Goal: Task Accomplishment & Management: Manage account settings

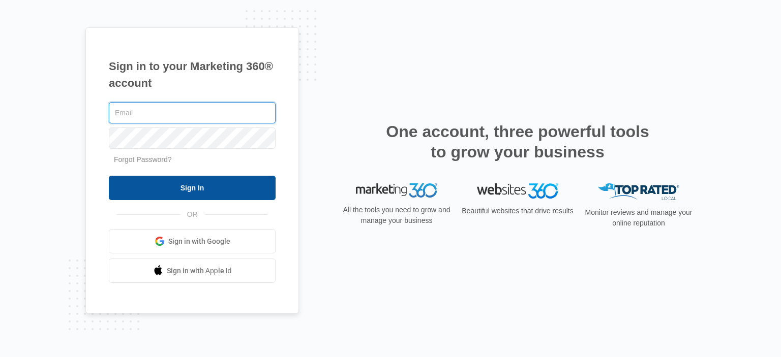
type input "[EMAIL_ADDRESS][DOMAIN_NAME]"
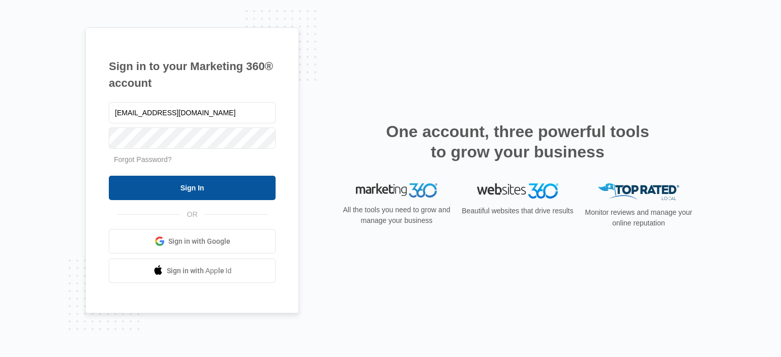
click at [201, 181] on input "Sign In" at bounding box center [192, 188] width 167 height 24
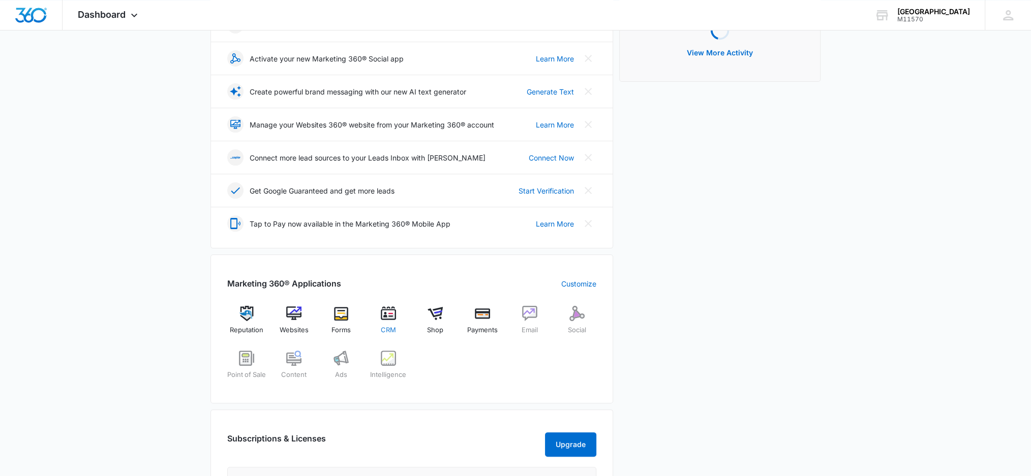
scroll to position [203, 0]
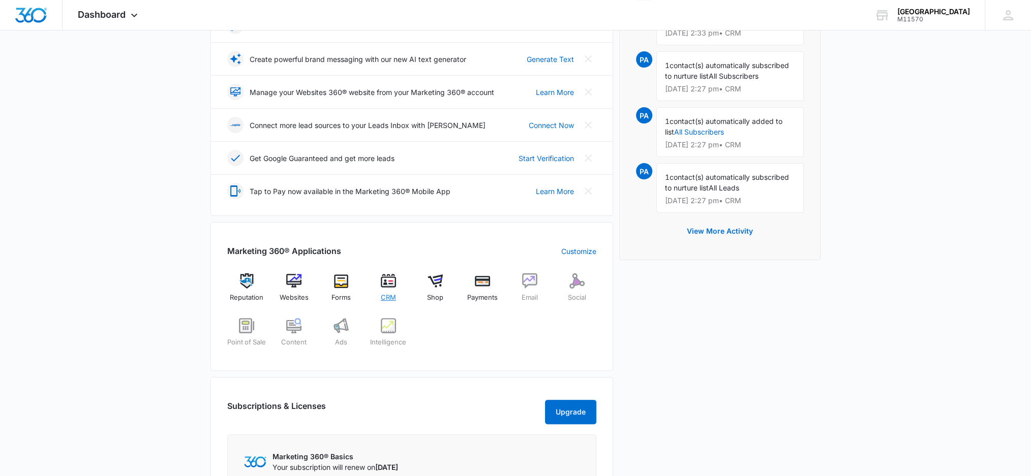
click at [384, 294] on span "CRM" at bounding box center [388, 298] width 15 height 10
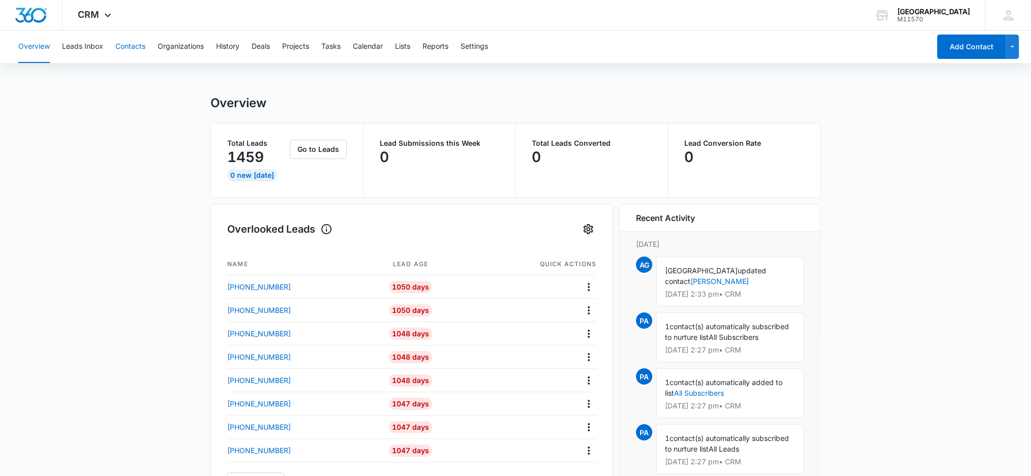
click at [131, 44] on button "Contacts" at bounding box center [130, 47] width 30 height 33
click at [127, 44] on button "Contacts" at bounding box center [130, 47] width 30 height 33
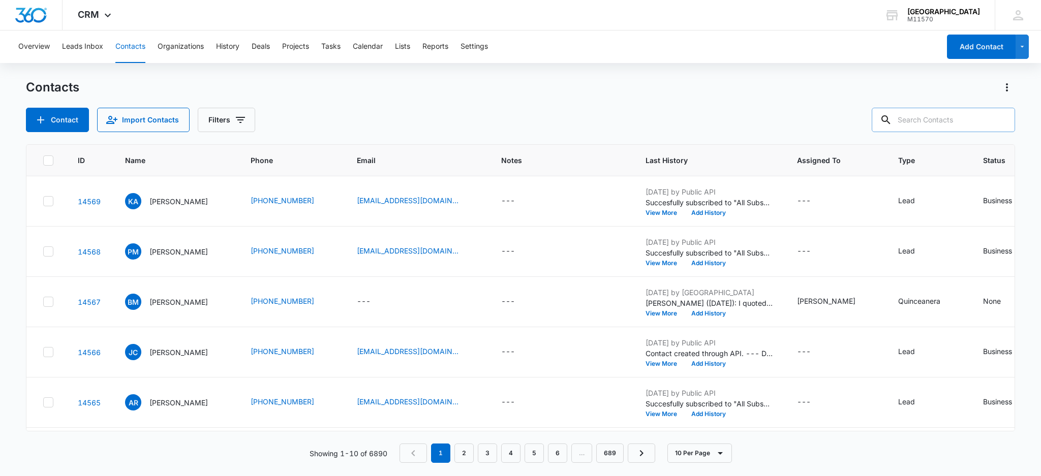
click at [938, 125] on input "text" at bounding box center [943, 120] width 143 height 24
type input "346-219-4604"
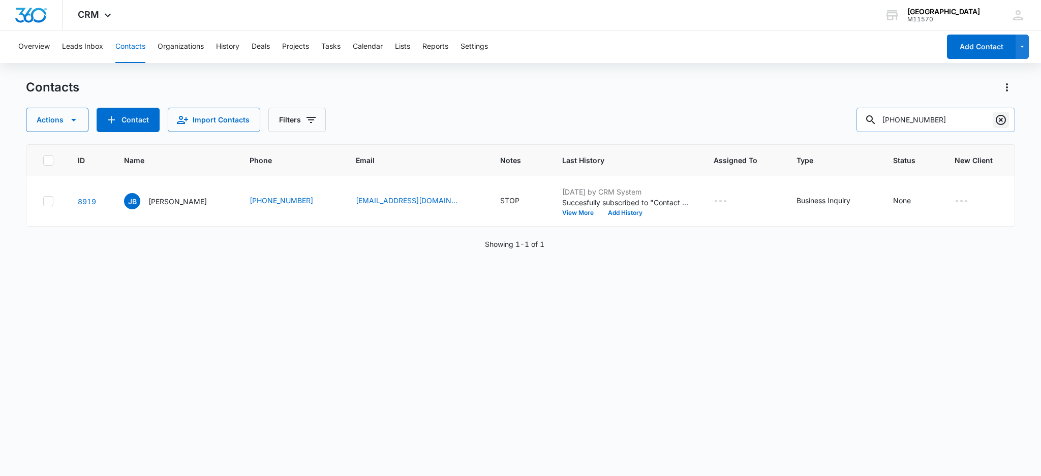
click at [1005, 121] on icon "Clear" at bounding box center [1001, 120] width 12 height 12
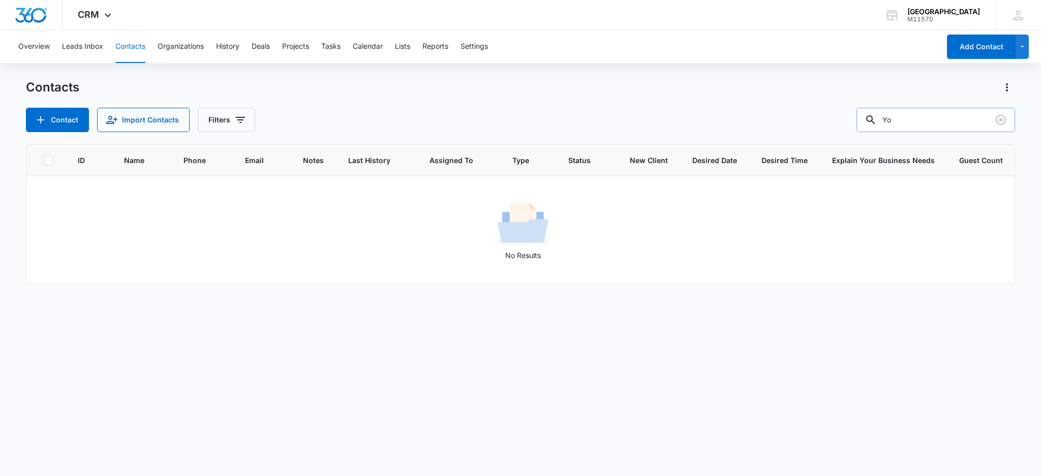
type input "Y"
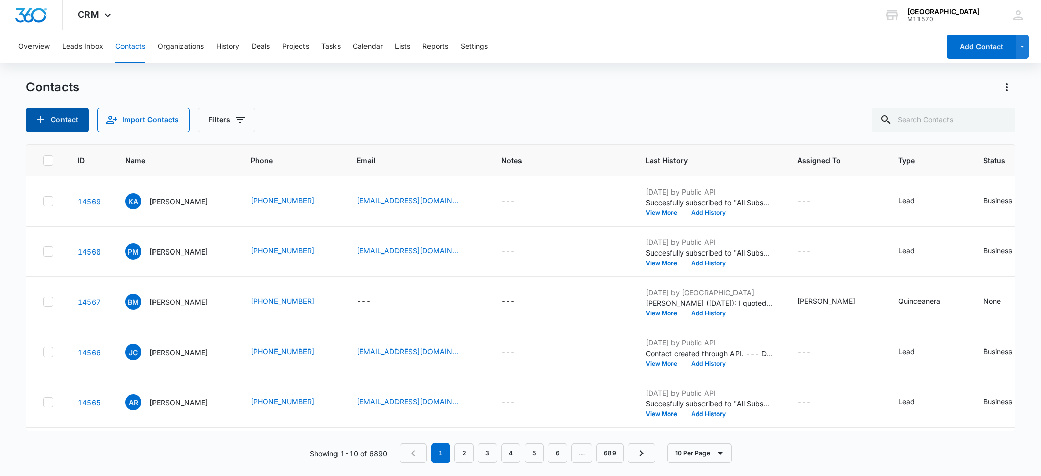
click at [71, 118] on button "Contact" at bounding box center [57, 120] width 63 height 24
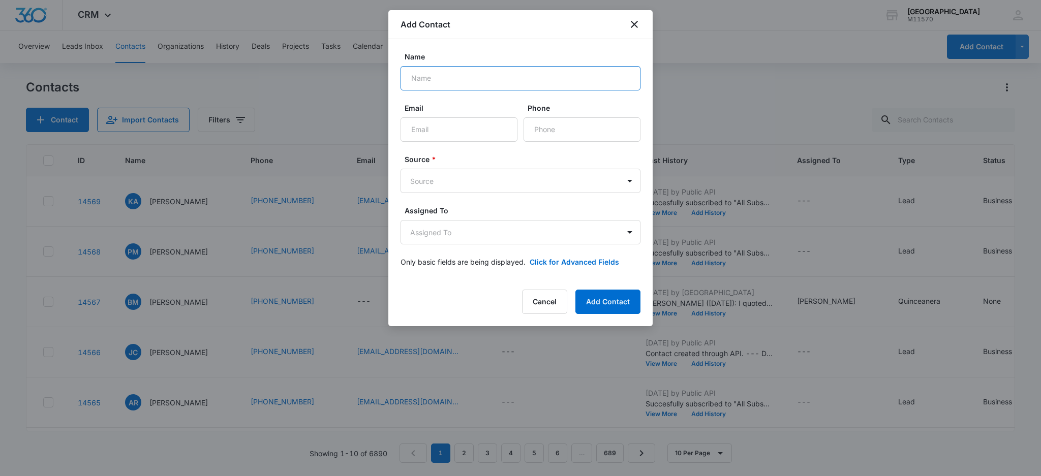
click at [417, 80] on input "Name" at bounding box center [521, 78] width 240 height 24
type input "Yocsy"
click at [559, 125] on input "Phone" at bounding box center [582, 129] width 117 height 24
type input "(346) 219-4604"
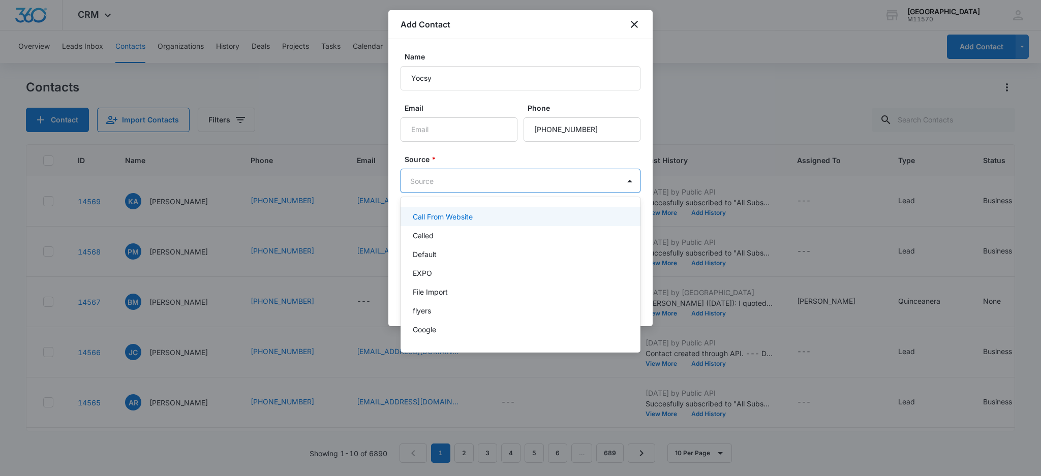
click at [444, 174] on body "CRM Apps Reputation Websites Forms CRM Email Social Shop Payments POS Content A…" at bounding box center [520, 238] width 1041 height 476
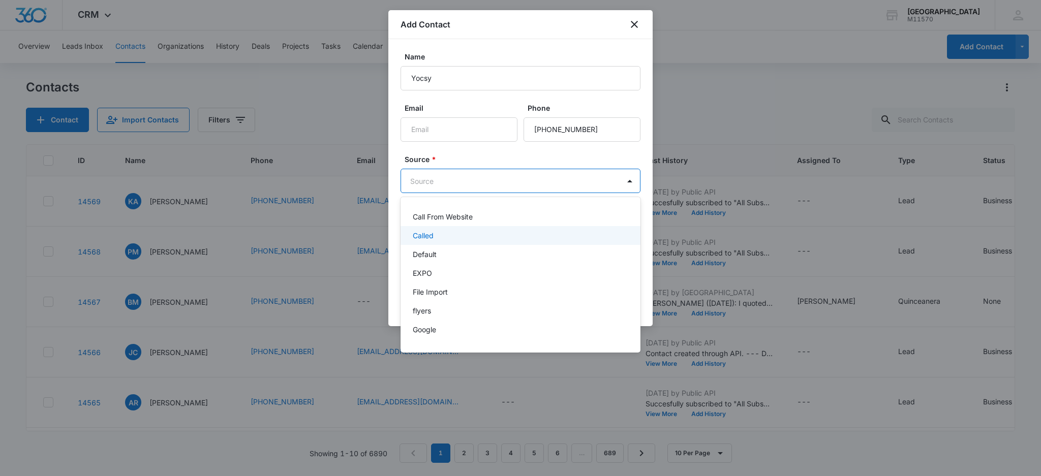
click at [429, 240] on p "Called" at bounding box center [423, 235] width 21 height 11
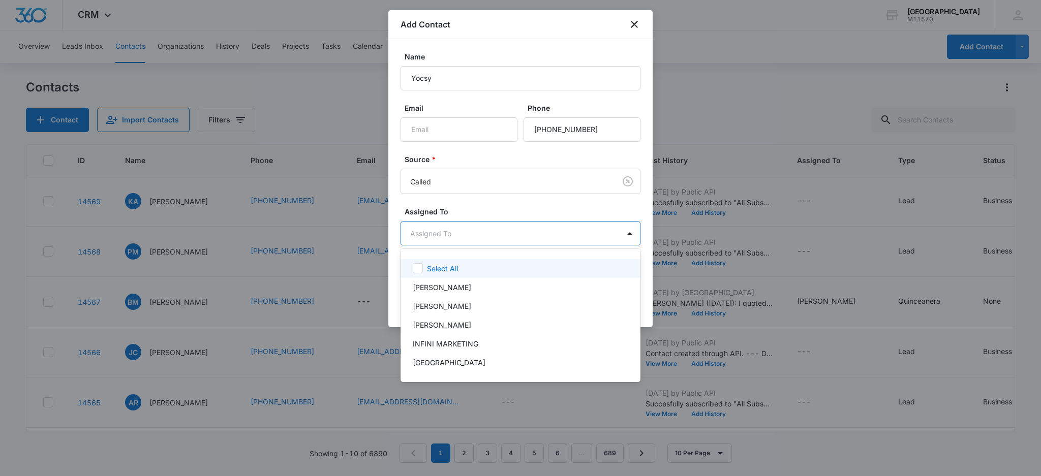
click at [427, 227] on body "CRM Apps Reputation Websites Forms CRM Email Social Shop Payments POS Content A…" at bounding box center [520, 238] width 1041 height 476
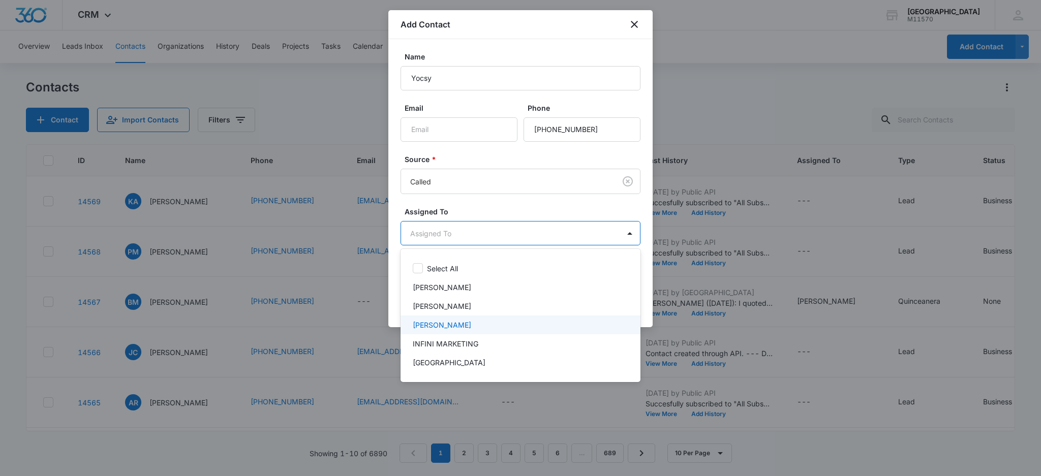
click at [435, 322] on p "Cynthia Peraza" at bounding box center [442, 325] width 58 height 11
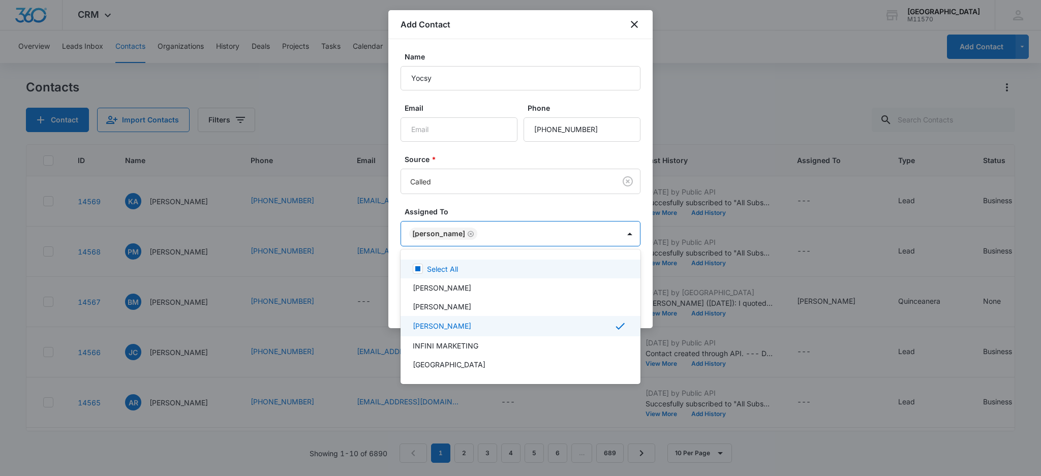
click at [422, 232] on div at bounding box center [520, 238] width 1041 height 476
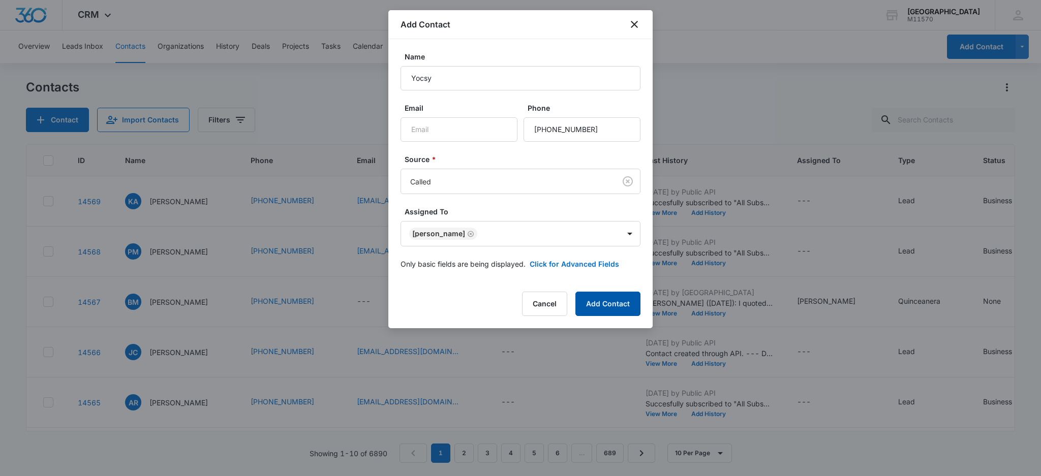
click at [611, 309] on button "Add Contact" at bounding box center [608, 304] width 65 height 24
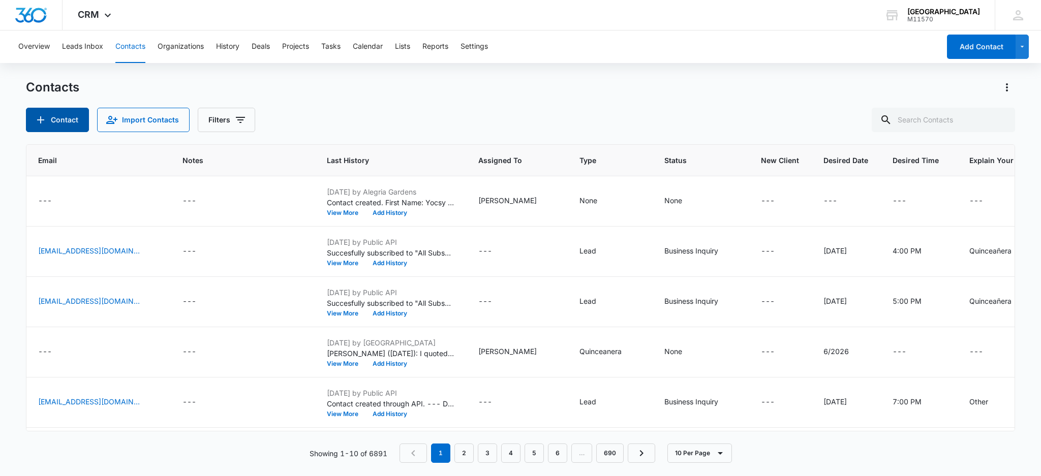
scroll to position [0, 430]
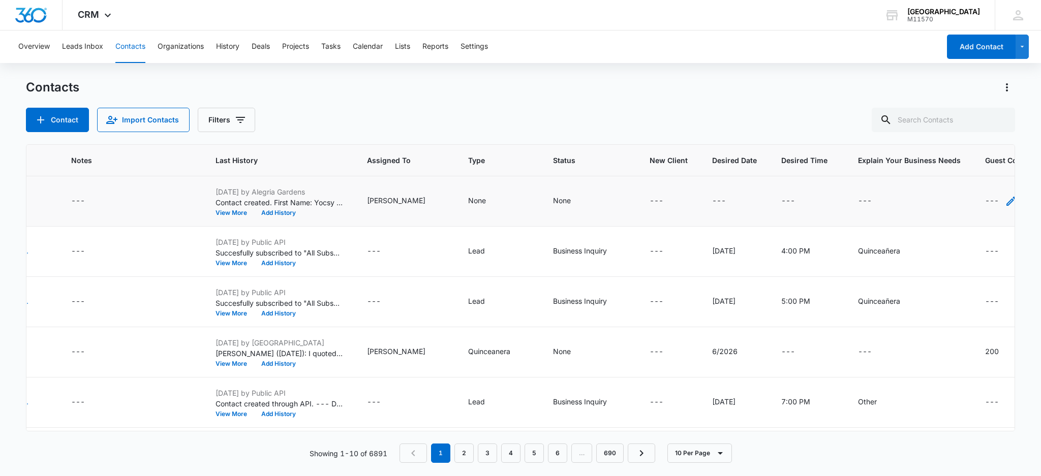
click at [1005, 199] on icon "Guest Count - - Select to Edit Field" at bounding box center [1011, 201] width 12 height 12
click at [944, 109] on textarea "Guest Count" at bounding box center [967, 119] width 121 height 58
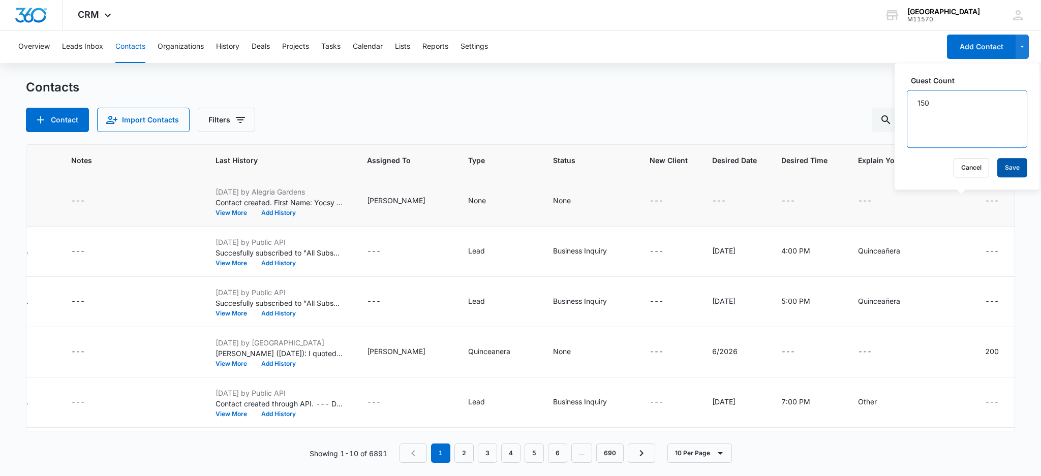
type textarea "150"
click at [1007, 164] on button "Save" at bounding box center [1013, 167] width 30 height 19
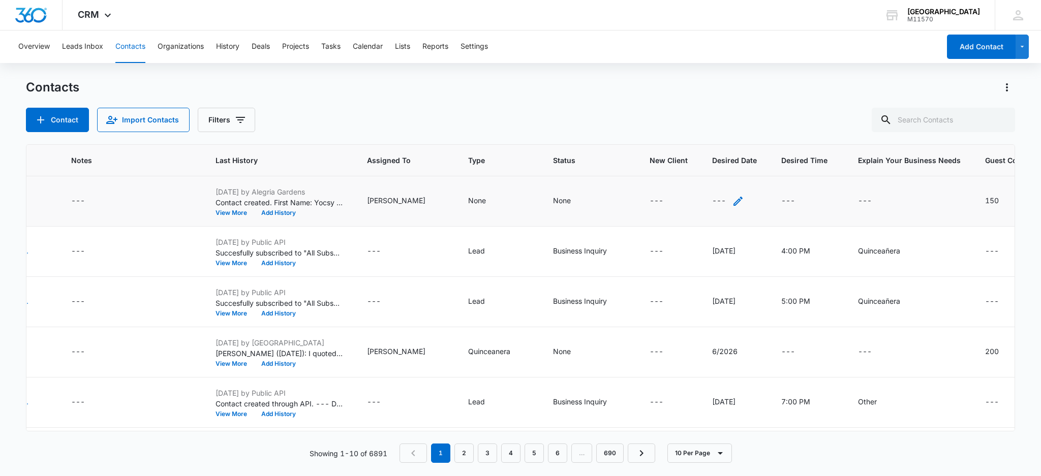
click at [732, 203] on icon "Desired Date - - Select to Edit Field" at bounding box center [738, 201] width 12 height 12
click at [636, 137] on input "Desired Date" at bounding box center [683, 136] width 128 height 24
type input "March or April 2026"
click at [719, 169] on button "Save" at bounding box center [732, 167] width 30 height 19
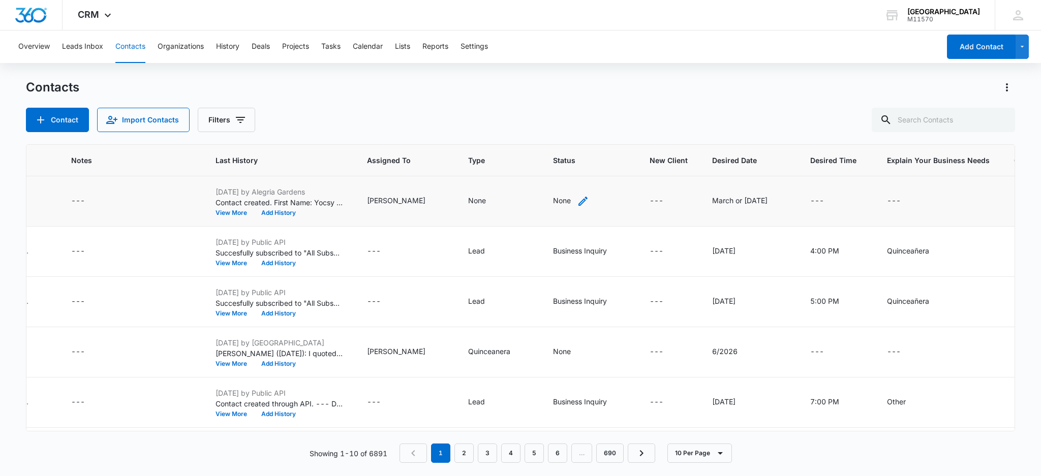
click at [553, 199] on div "None" at bounding box center [571, 201] width 36 height 12
click at [554, 137] on div at bounding box center [555, 136] width 16 height 16
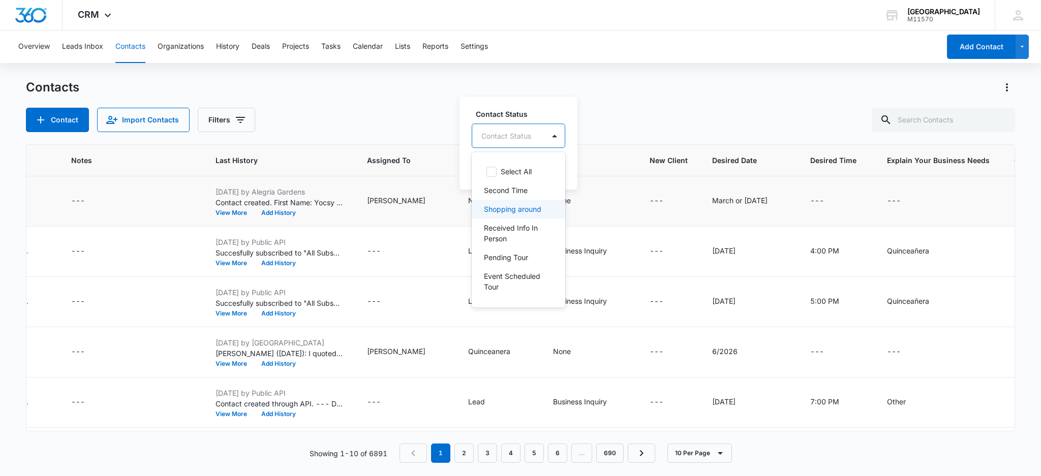
click at [507, 215] on p "Shopping around" at bounding box center [512, 209] width 57 height 11
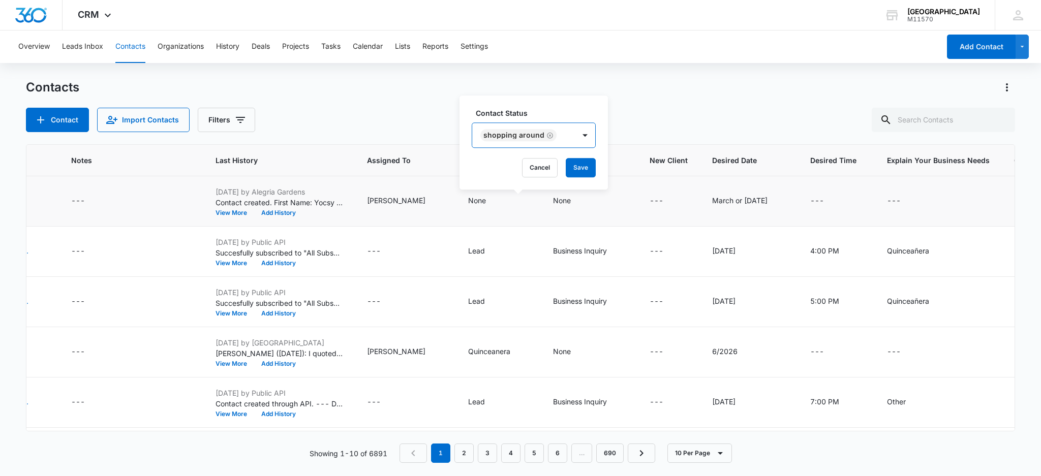
click at [497, 139] on div "Shopping around" at bounding box center [514, 135] width 61 height 7
click at [580, 170] on button "Save" at bounding box center [581, 167] width 30 height 19
click at [492, 203] on icon "Type - None - Select to Edit Field" at bounding box center [498, 201] width 12 height 12
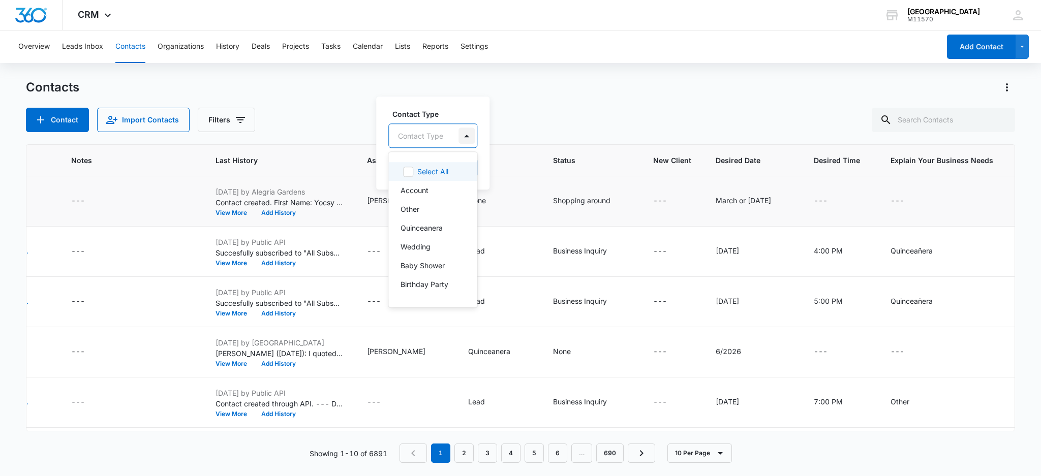
click at [464, 140] on div at bounding box center [467, 136] width 16 height 16
click at [414, 234] on div "Quinceanera" at bounding box center [432, 228] width 89 height 19
click at [416, 133] on div "Quinceanera" at bounding box center [422, 135] width 44 height 7
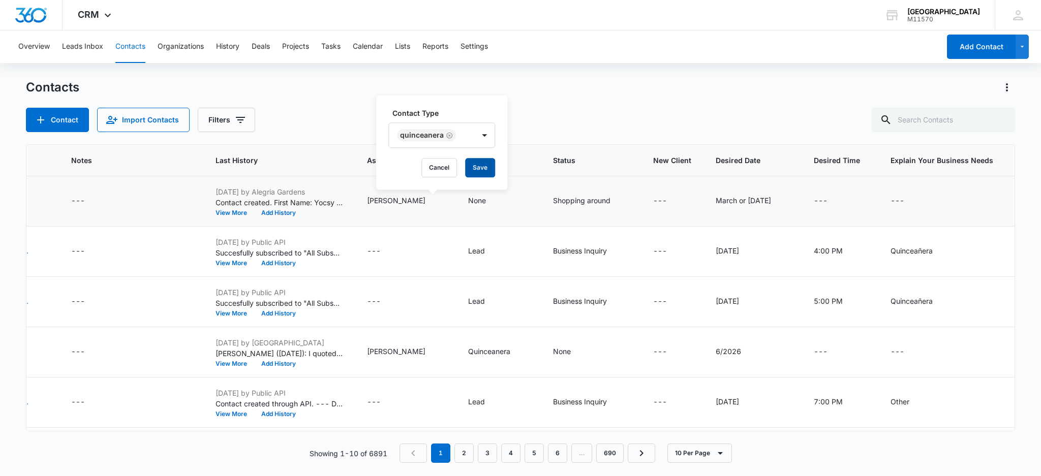
click at [474, 170] on button "Save" at bounding box center [480, 167] width 30 height 19
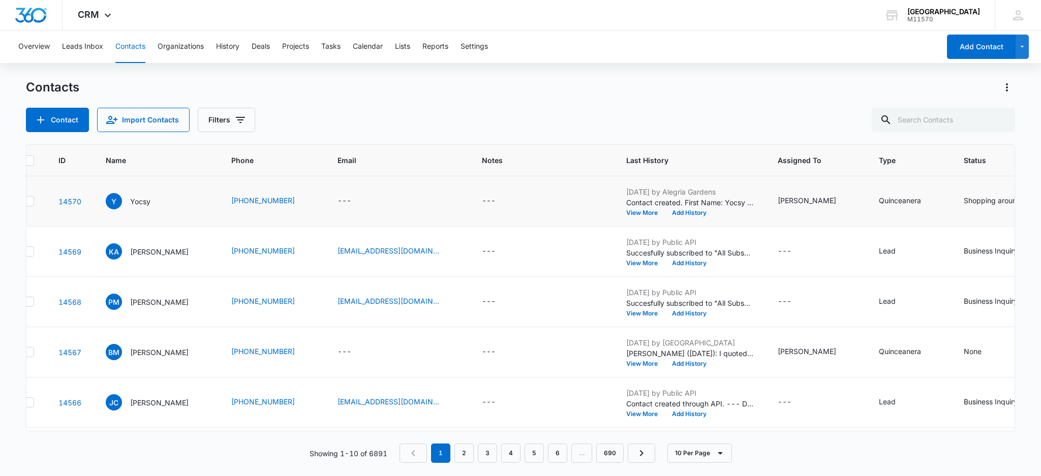
scroll to position [0, 0]
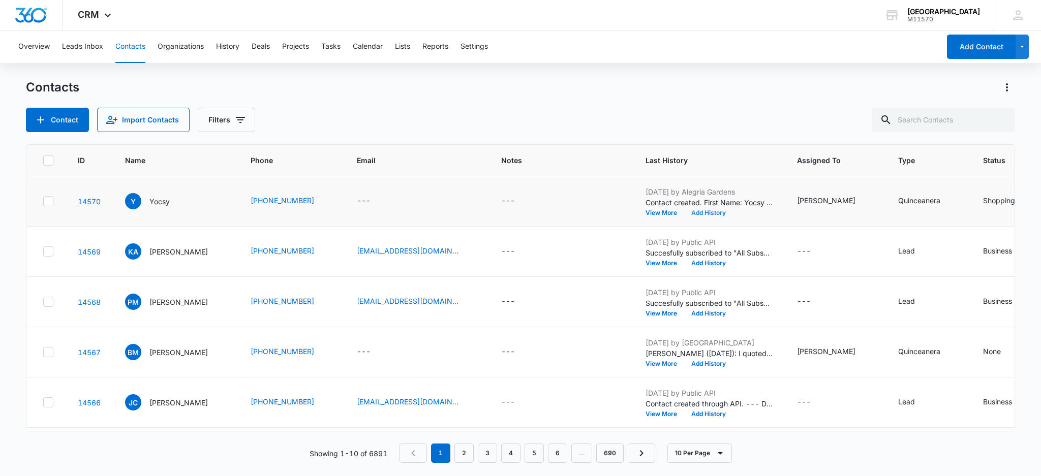
click at [684, 213] on button "Add History" at bounding box center [708, 213] width 49 height 6
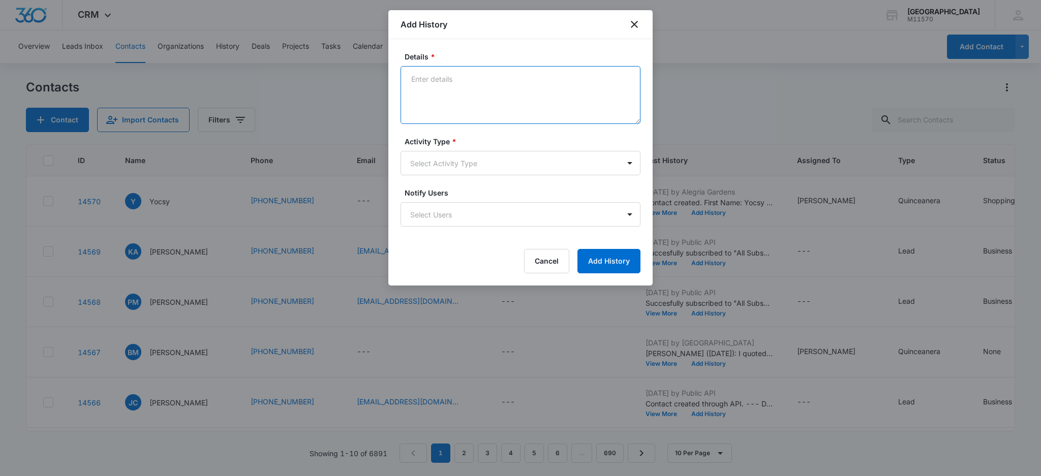
click at [439, 90] on textarea "Details *" at bounding box center [521, 95] width 240 height 58
click at [604, 91] on textarea "Cynthia (9/8/2025): I quoted the client $6,500 plus tax (Rose Gold) and $11,400…" at bounding box center [521, 95] width 240 height 58
click at [499, 102] on textarea "Cynthia (9/8/2025): I quoted the client $6,500 plus tax (Rose Gold) and $11,400…" at bounding box center [521, 95] width 240 height 58
click at [582, 101] on textarea "Cynthia (9/8/2025): I quoted the client $6,500 plus tax (Rose Gold) and $11,400…" at bounding box center [521, 95] width 240 height 58
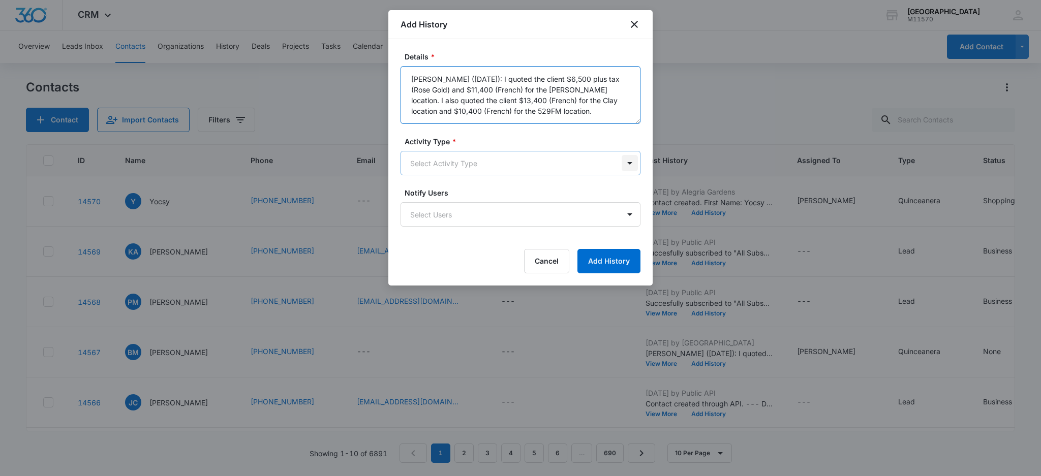
type textarea "Cynthia (9/8/2025): I quoted the client $6,500 plus tax (Rose Gold) and $11,400…"
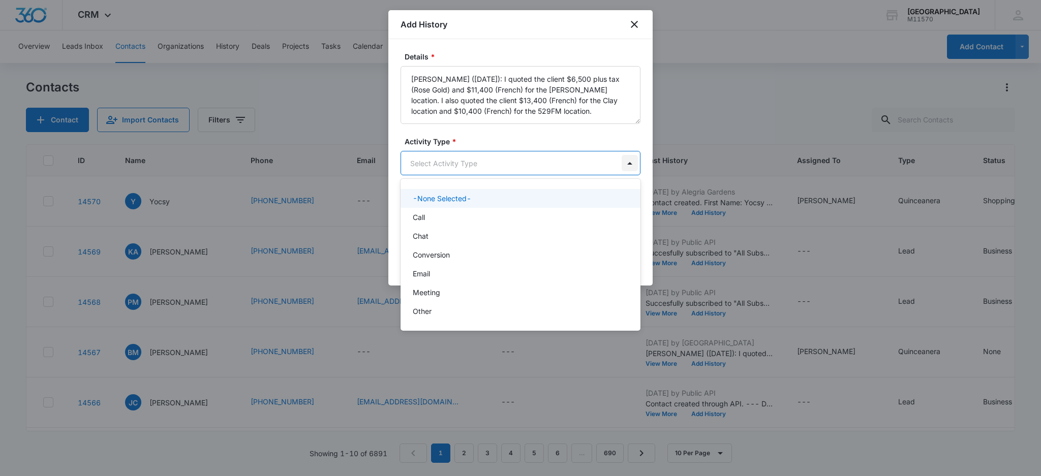
click at [630, 166] on body "CRM Apps Reputation Websites Forms CRM Email Social Shop Payments POS Content A…" at bounding box center [520, 238] width 1041 height 476
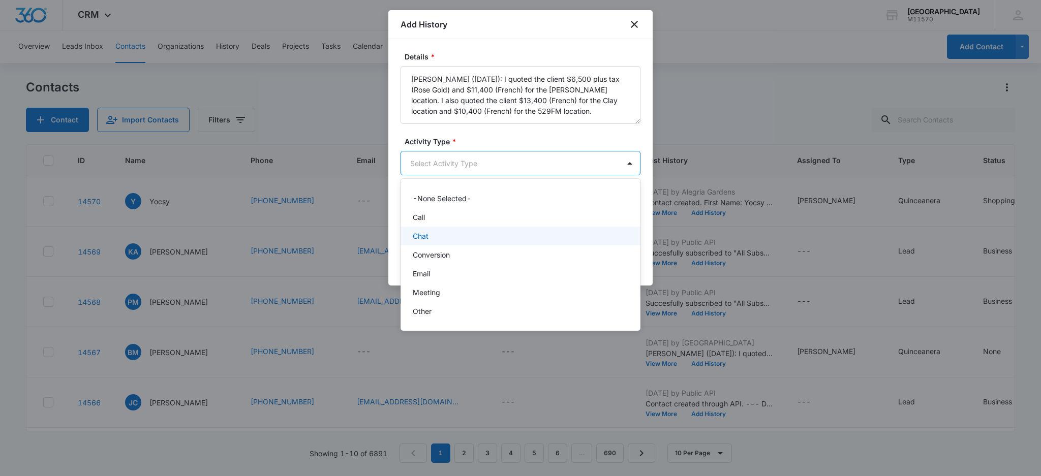
click at [431, 240] on div "Chat" at bounding box center [520, 236] width 214 height 11
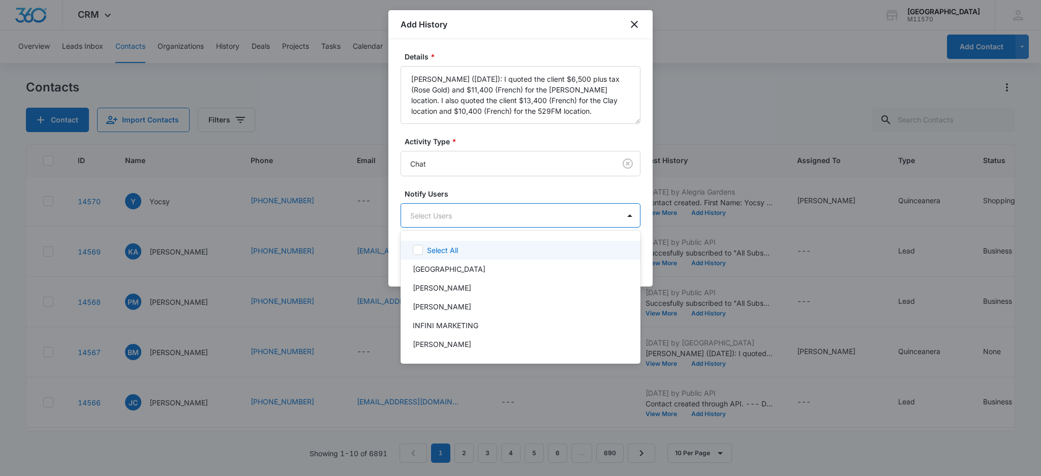
click at [430, 215] on body "CRM Apps Reputation Websites Forms CRM Email Social Shop Payments POS Content A…" at bounding box center [520, 238] width 1041 height 476
click at [448, 304] on p "Cynthia Peraza" at bounding box center [442, 307] width 58 height 11
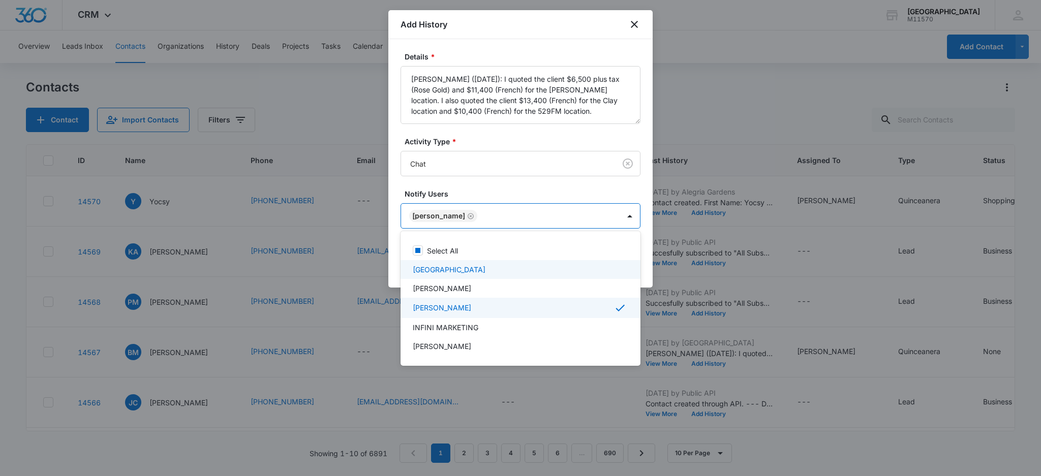
click at [439, 213] on div at bounding box center [520, 238] width 1041 height 476
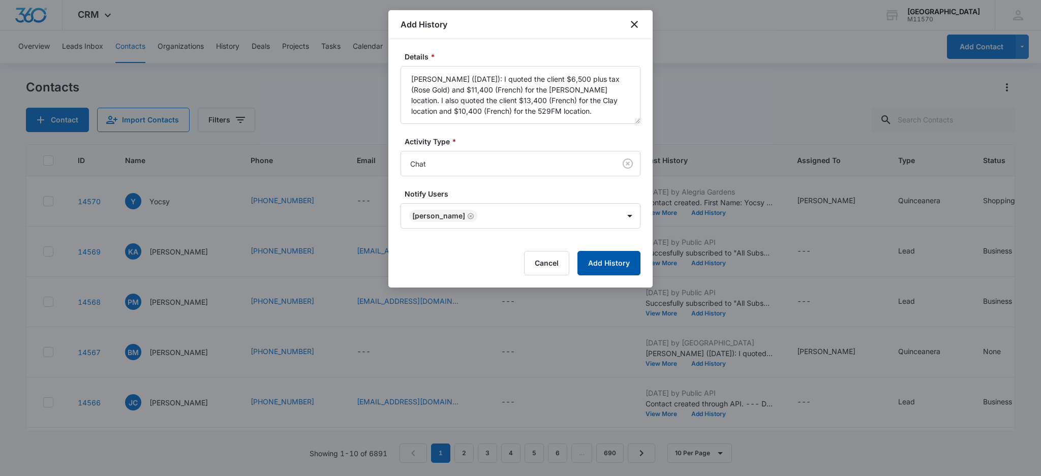
click at [608, 261] on button "Add History" at bounding box center [609, 263] width 63 height 24
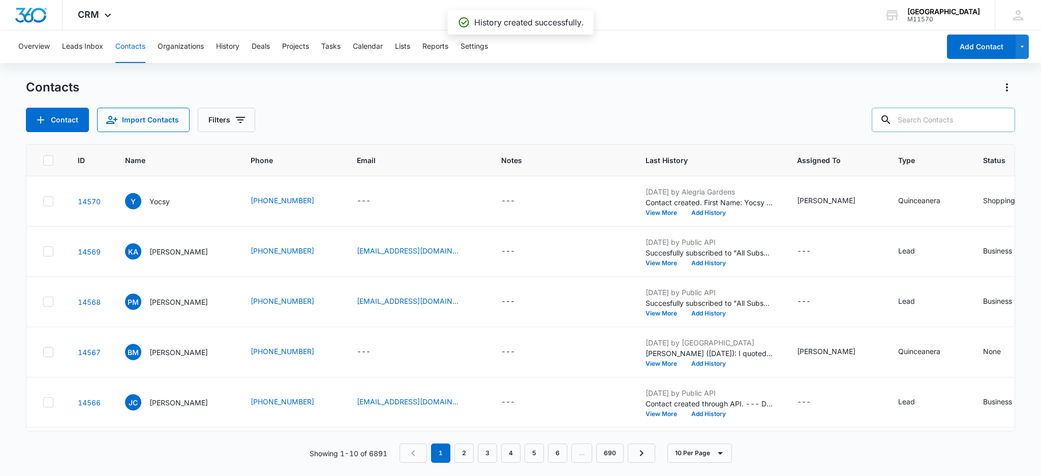
click at [923, 117] on input "text" at bounding box center [943, 120] width 143 height 24
type input "786-371-3702"
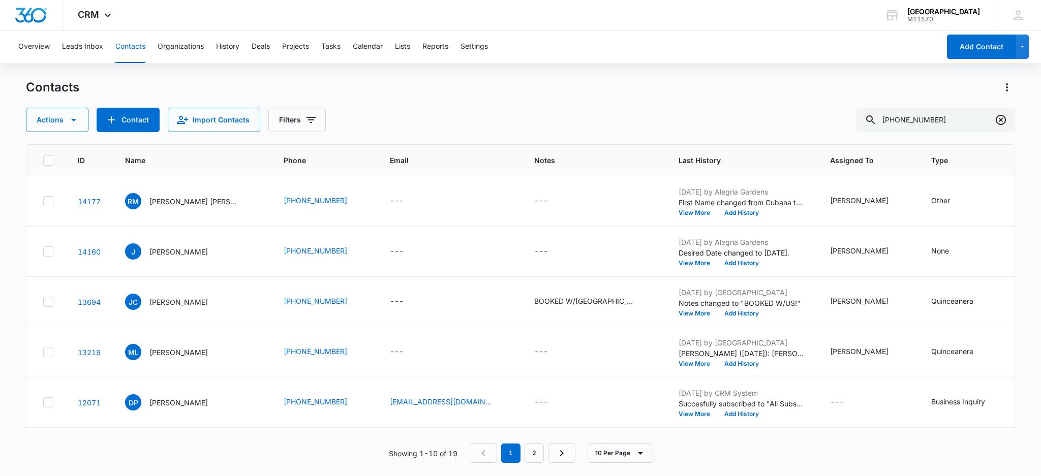
click at [1002, 121] on icon "Clear" at bounding box center [1001, 120] width 10 height 10
